Goal: Book appointment/travel/reservation

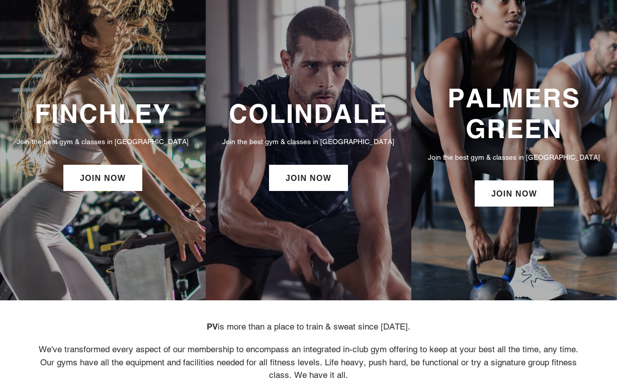
scroll to position [55, 0]
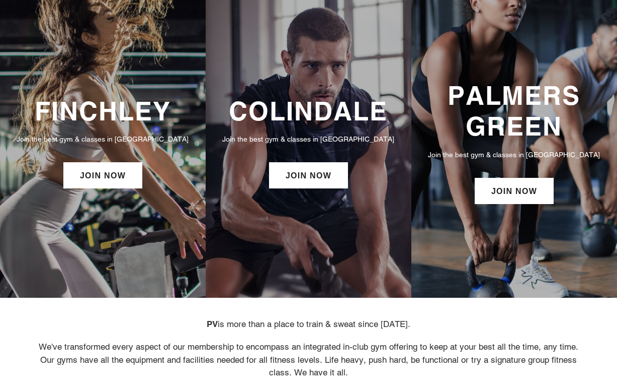
click at [490, 150] on p "Join the best gym & classes in London" at bounding box center [515, 154] width 186 height 11
click at [492, 197] on link "JOIN NOW" at bounding box center [514, 191] width 79 height 26
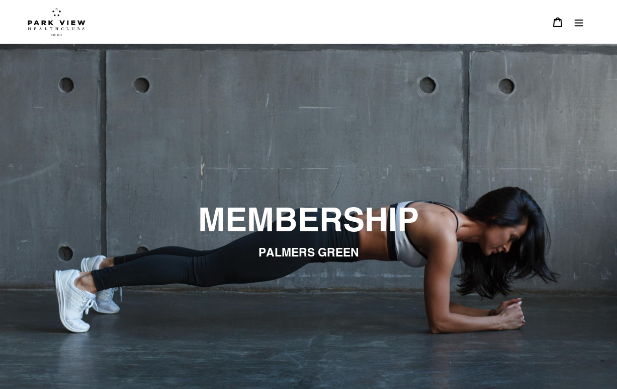
click at [577, 22] on icon "Menu" at bounding box center [579, 22] width 10 height 10
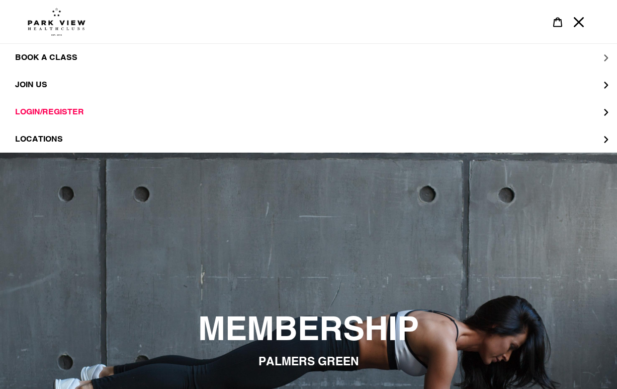
click at [179, 54] on button "BOOK A CLASS" at bounding box center [308, 57] width 617 height 27
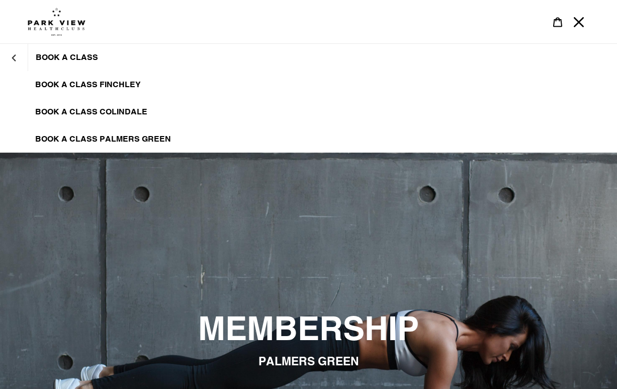
click at [76, 60] on span "BOOK A CLASS" at bounding box center [67, 57] width 62 height 10
click at [79, 138] on span "BOOK A CLASS PALMERS GREEN" at bounding box center [103, 139] width 136 height 10
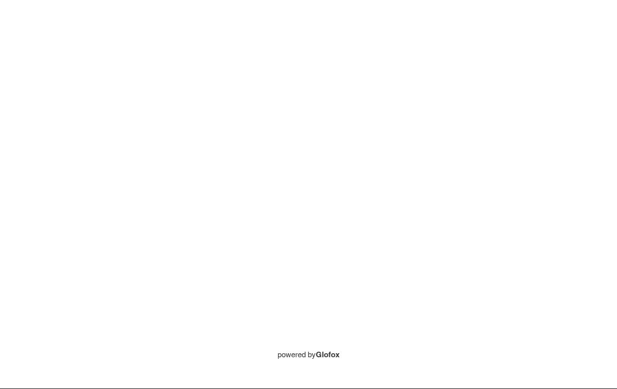
scroll to position [195, 0]
